Goal: Information Seeking & Learning: Check status

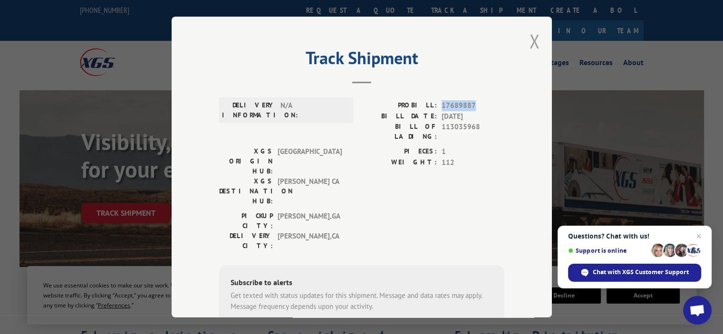
click at [529, 38] on button "Close modal" at bounding box center [534, 41] width 10 height 25
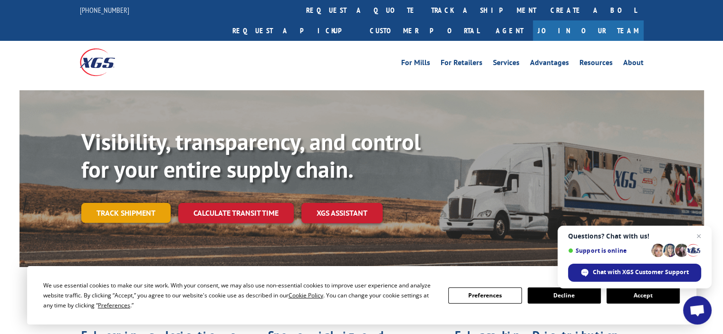
click at [127, 203] on link "Track shipment" at bounding box center [125, 213] width 89 height 20
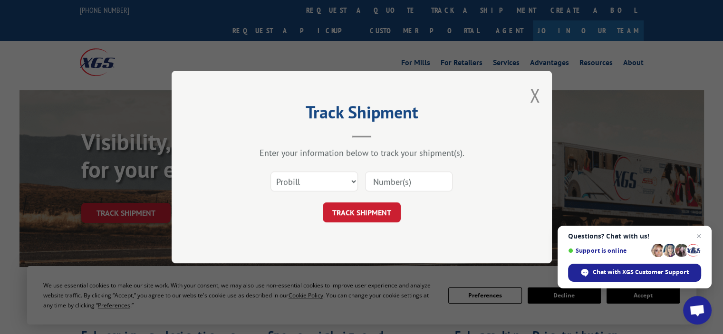
click at [376, 181] on input at bounding box center [408, 182] width 87 height 20
paste input "17689887"
type input "17689887"
click at [366, 216] on button "TRACK SHIPMENT" at bounding box center [362, 212] width 78 height 20
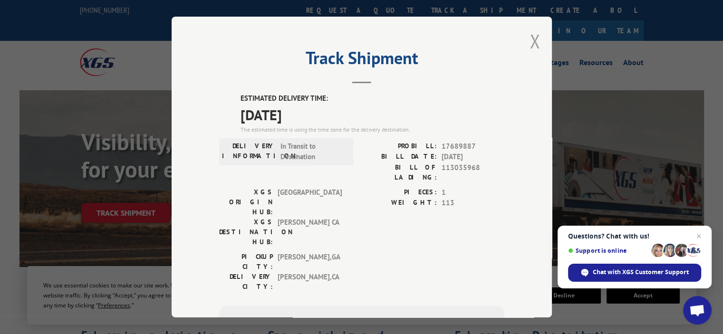
click at [534, 45] on button "Close modal" at bounding box center [534, 41] width 10 height 25
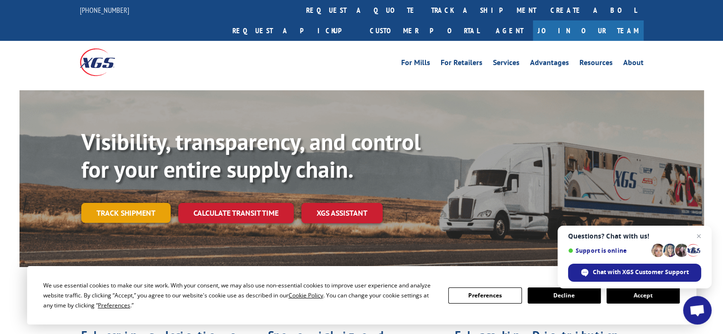
click at [131, 203] on link "Track shipment" at bounding box center [125, 213] width 89 height 20
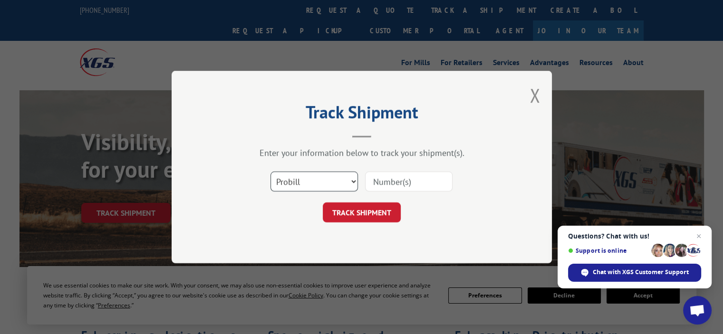
click at [335, 188] on select "Select category... Probill BOL PO" at bounding box center [313, 182] width 87 height 20
select select "bol"
click at [270, 172] on select "Select category... Probill BOL PO" at bounding box center [313, 182] width 87 height 20
drag, startPoint x: 434, startPoint y: 168, endPoint x: 422, endPoint y: 176, distance: 14.8
click at [434, 169] on div "Select category... Probill BOL PO" at bounding box center [361, 181] width 285 height 31
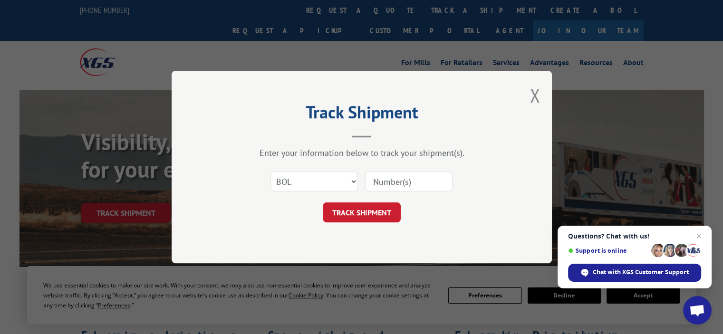
drag, startPoint x: 401, startPoint y: 183, endPoint x: 381, endPoint y: 200, distance: 25.7
click at [401, 183] on input at bounding box center [408, 182] width 87 height 20
paste input "613859"
type input "613859"
click at [375, 210] on button "TRACK SHIPMENT" at bounding box center [362, 212] width 78 height 20
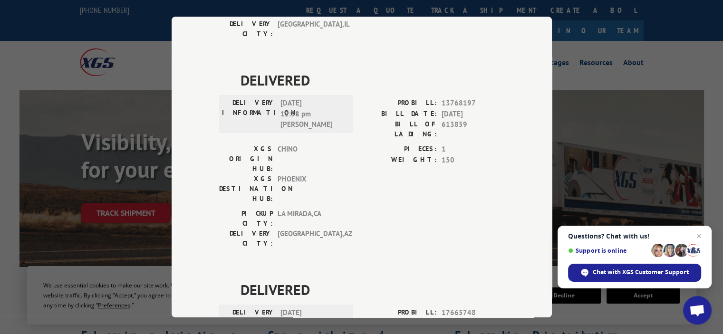
scroll to position [445, 0]
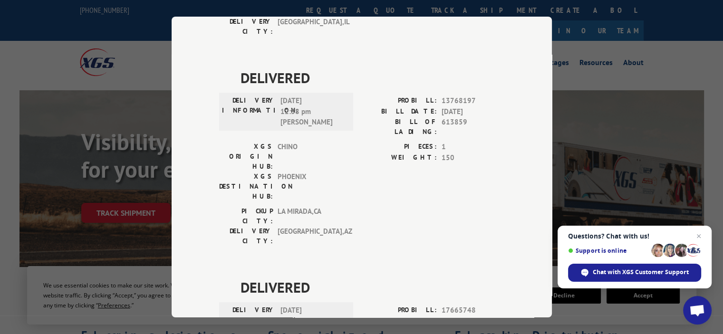
click at [304, 206] on span "LA MIRADA , [GEOGRAPHIC_DATA]" at bounding box center [310, 216] width 64 height 20
